Goal: Task Accomplishment & Management: Use online tool/utility

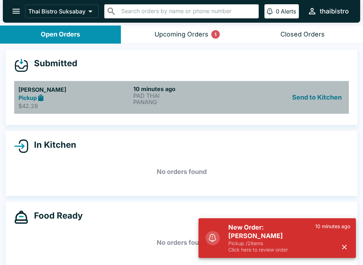
click at [124, 99] on div "Pickup" at bounding box center [74, 98] width 112 height 8
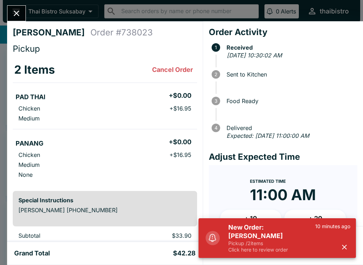
click at [339, 245] on button "button" at bounding box center [344, 247] width 12 height 12
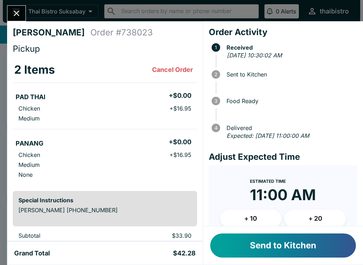
click at [288, 243] on button "Send to Kitchen" at bounding box center [283, 245] width 146 height 24
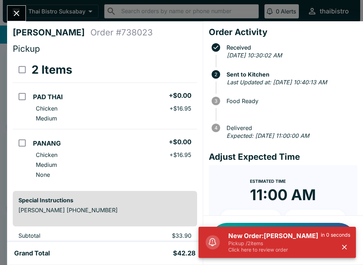
click at [282, 249] on p "Click here to review order" at bounding box center [274, 249] width 92 height 6
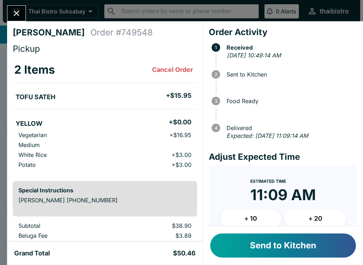
click at [261, 253] on button "Send to Kitchen" at bounding box center [283, 245] width 146 height 24
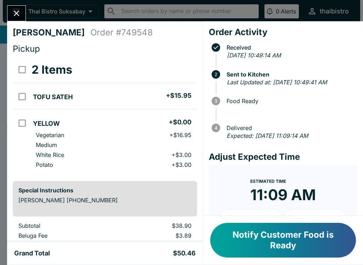
click at [15, 10] on icon "Close" at bounding box center [17, 13] width 10 height 10
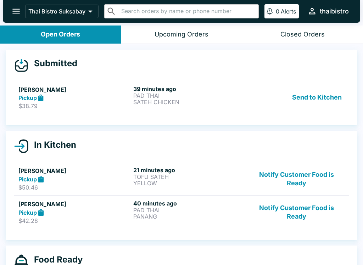
click at [164, 90] on h6 "39 minutes ago" at bounding box center [189, 88] width 112 height 7
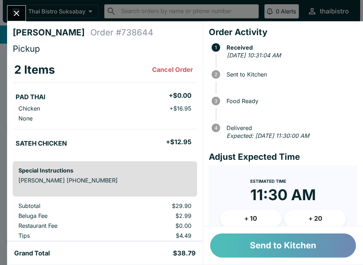
click at [272, 248] on button "Send to Kitchen" at bounding box center [283, 245] width 146 height 24
